Goal: Find specific page/section: Find specific page/section

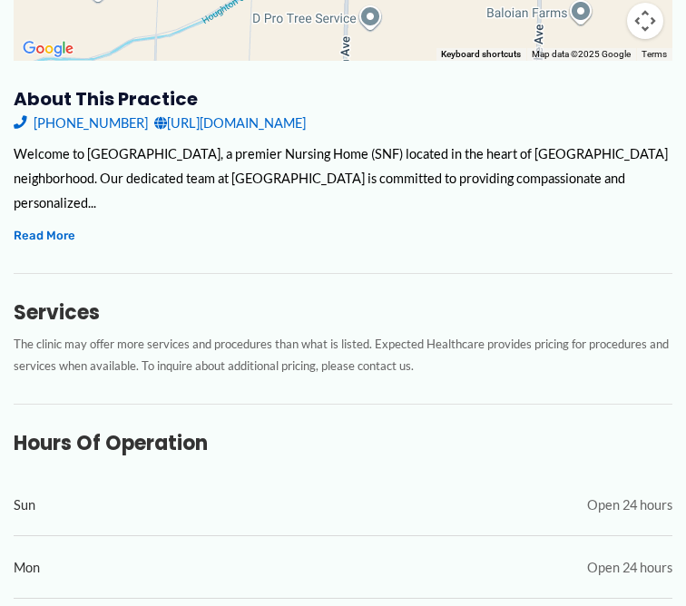
scroll to position [581, 0]
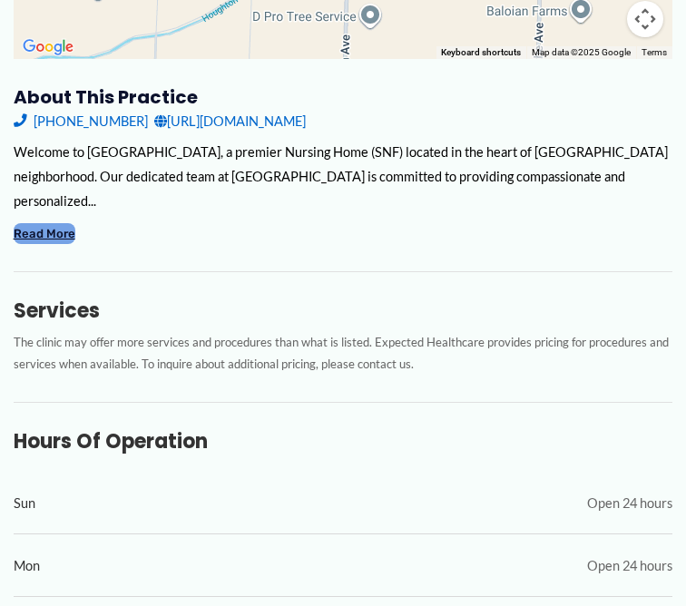
click at [75, 223] on button "Read More" at bounding box center [45, 233] width 62 height 21
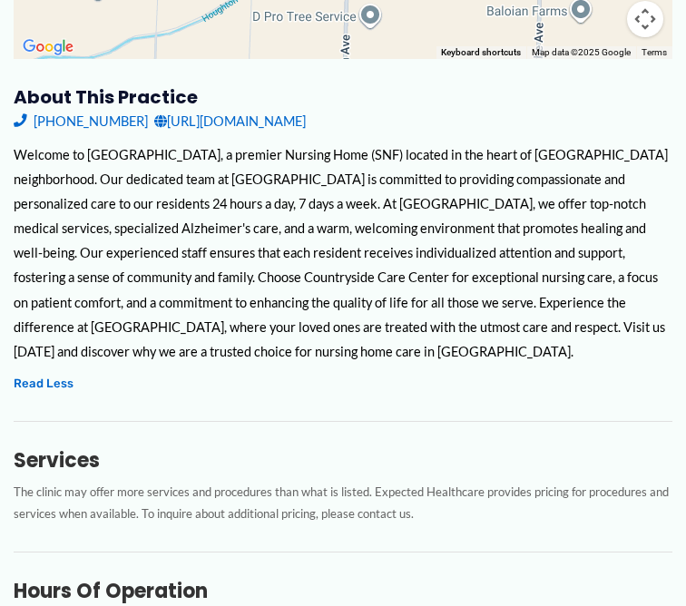
click at [483, 334] on div "Welcome to [GEOGRAPHIC_DATA], a premier Nursing Home (SNF) located in the heart…" at bounding box center [343, 252] width 659 height 221
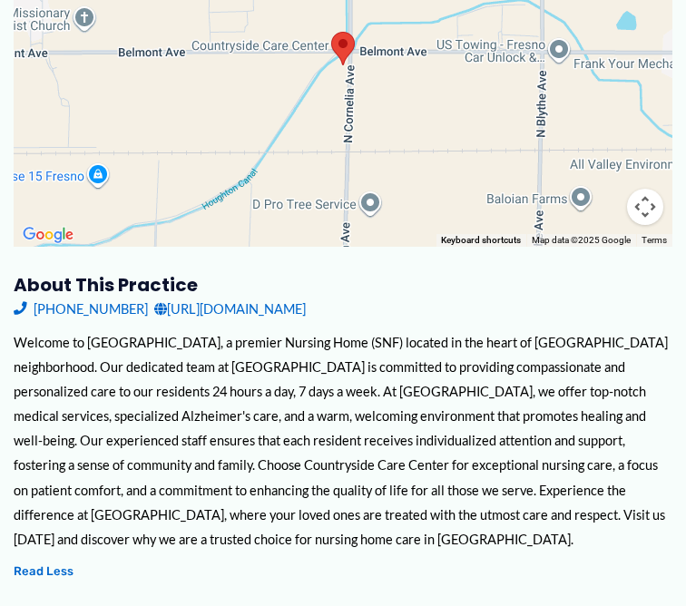
scroll to position [0, 0]
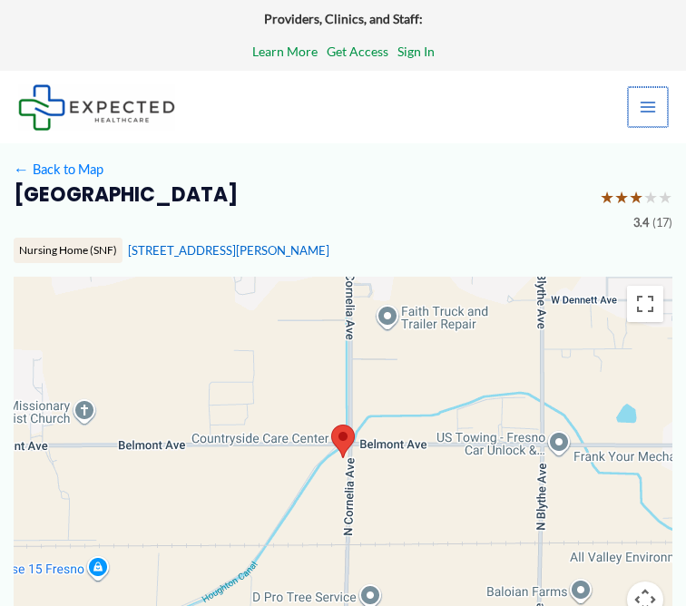
click at [651, 98] on icon "Main menu toggle" at bounding box center [648, 107] width 18 height 18
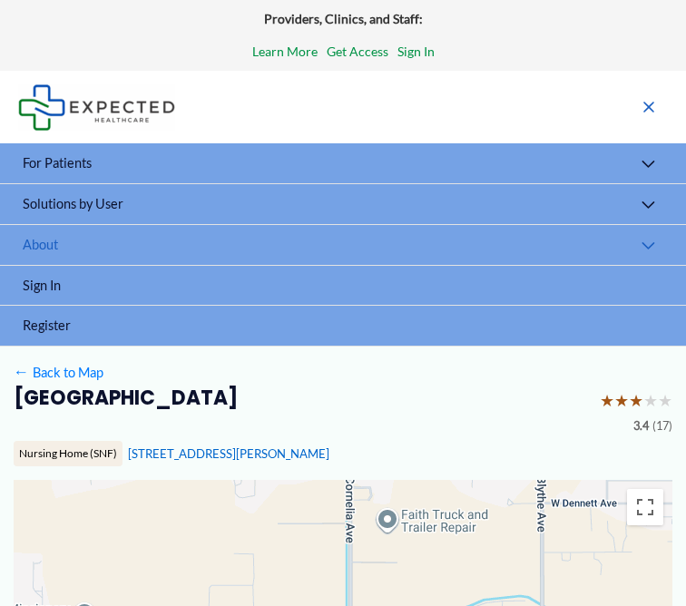
click at [176, 225] on link "About" at bounding box center [343, 245] width 686 height 41
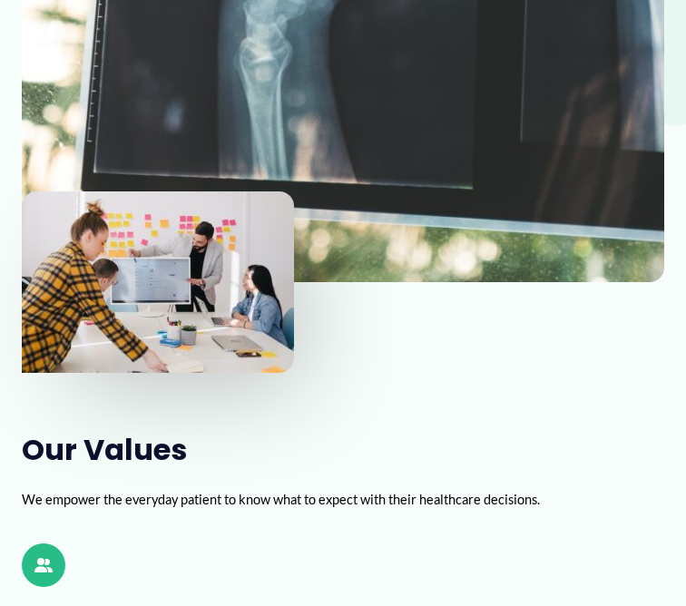
scroll to position [1504, 0]
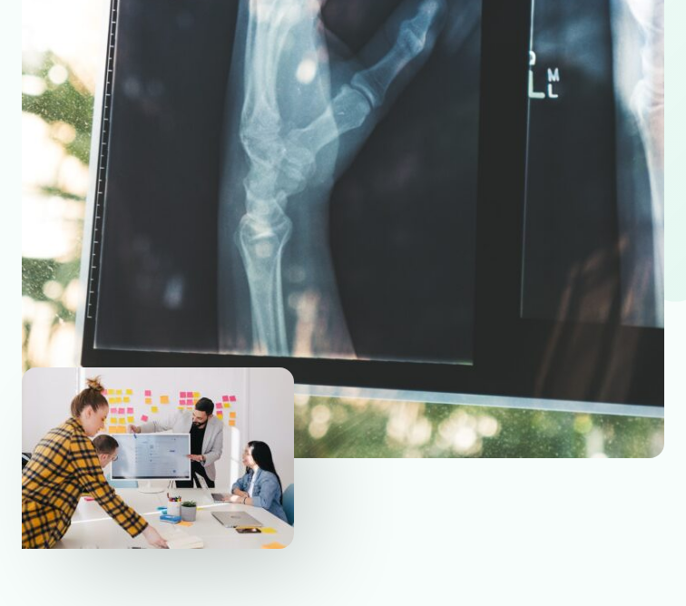
scroll to position [1250, 0]
